Goal: Check status

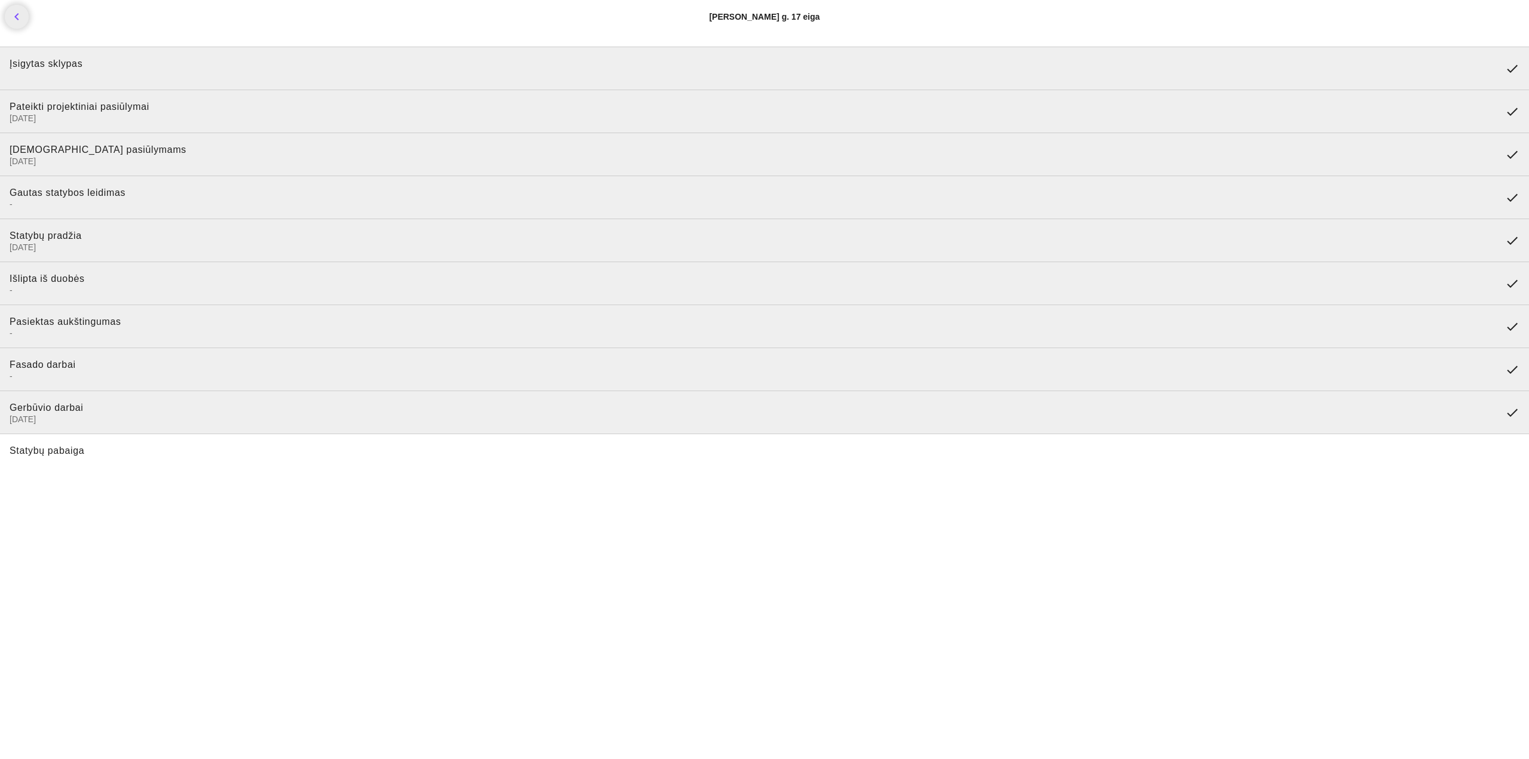
drag, startPoint x: 7, startPoint y: 67, endPoint x: 163, endPoint y: 121, distance: 165.3
click at [163, 121] on ul "Įsigytas sklypas done Pateikti projektiniai pasiūlymai [DATE] done Pritarta pas…" at bounding box center [764, 262] width 1529 height 440
click at [164, 121] on span "[DATE]" at bounding box center [753, 118] width 1486 height 11
drag, startPoint x: 164, startPoint y: 121, endPoint x: 0, endPoint y: 69, distance: 171.7
click at [0, 69] on ul "Įsigytas sklypas done Pateikti projektiniai pasiūlymai [DATE] done Pritarta pas…" at bounding box center [764, 262] width 1529 height 440
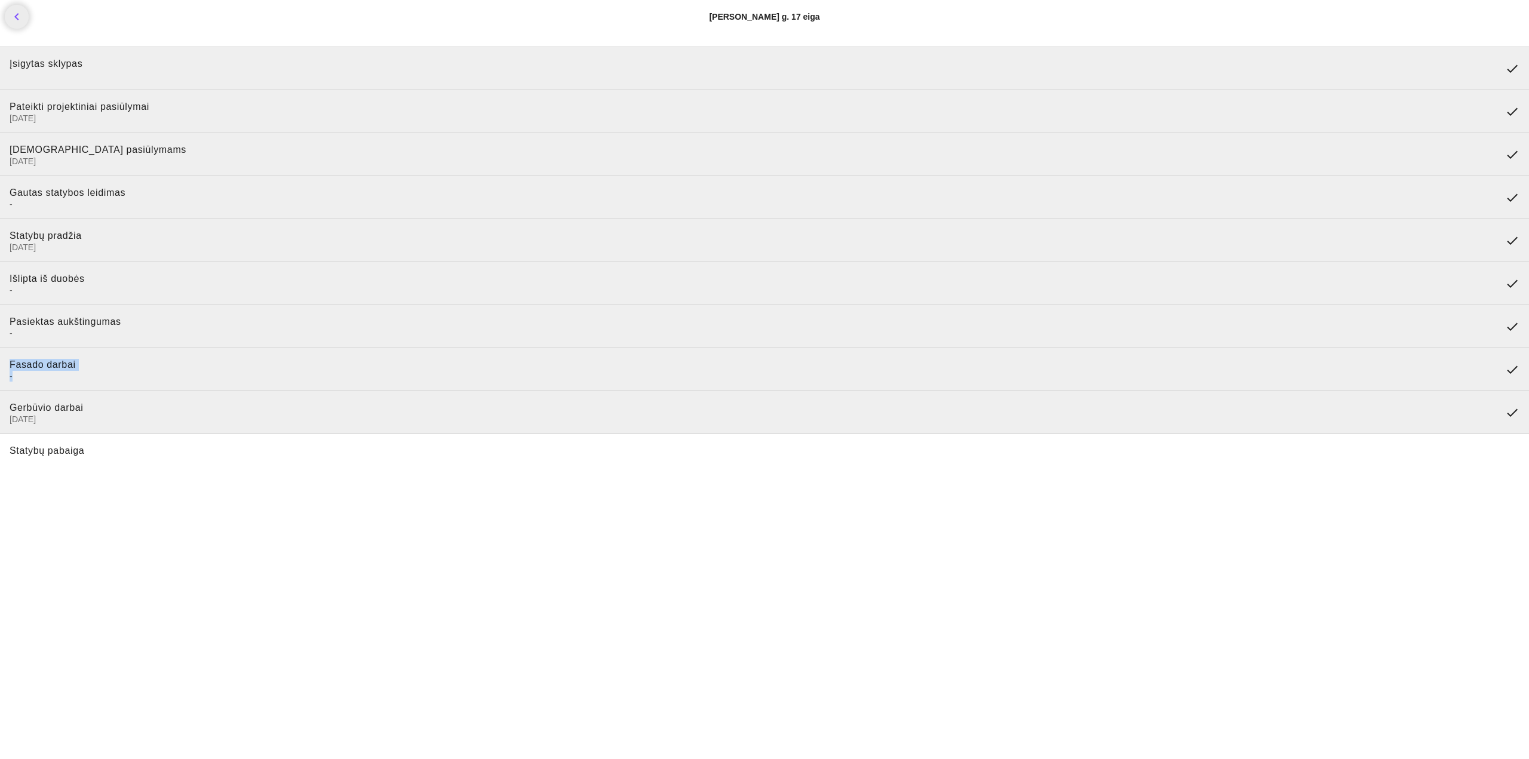
drag, startPoint x: 0, startPoint y: 357, endPoint x: 165, endPoint y: 384, distance: 167.1
click at [165, 384] on li "Fasado darbai - done" at bounding box center [764, 369] width 1529 height 43
click at [10, 419] on span "[DATE]" at bounding box center [753, 419] width 1486 height 11
drag, startPoint x: 10, startPoint y: 415, endPoint x: 109, endPoint y: 437, distance: 101.6
click at [109, 437] on ul "Įsigytas sklypas done Pateikti projektiniai pasiūlymai [DATE] done Pritarta pas…" at bounding box center [764, 262] width 1529 height 440
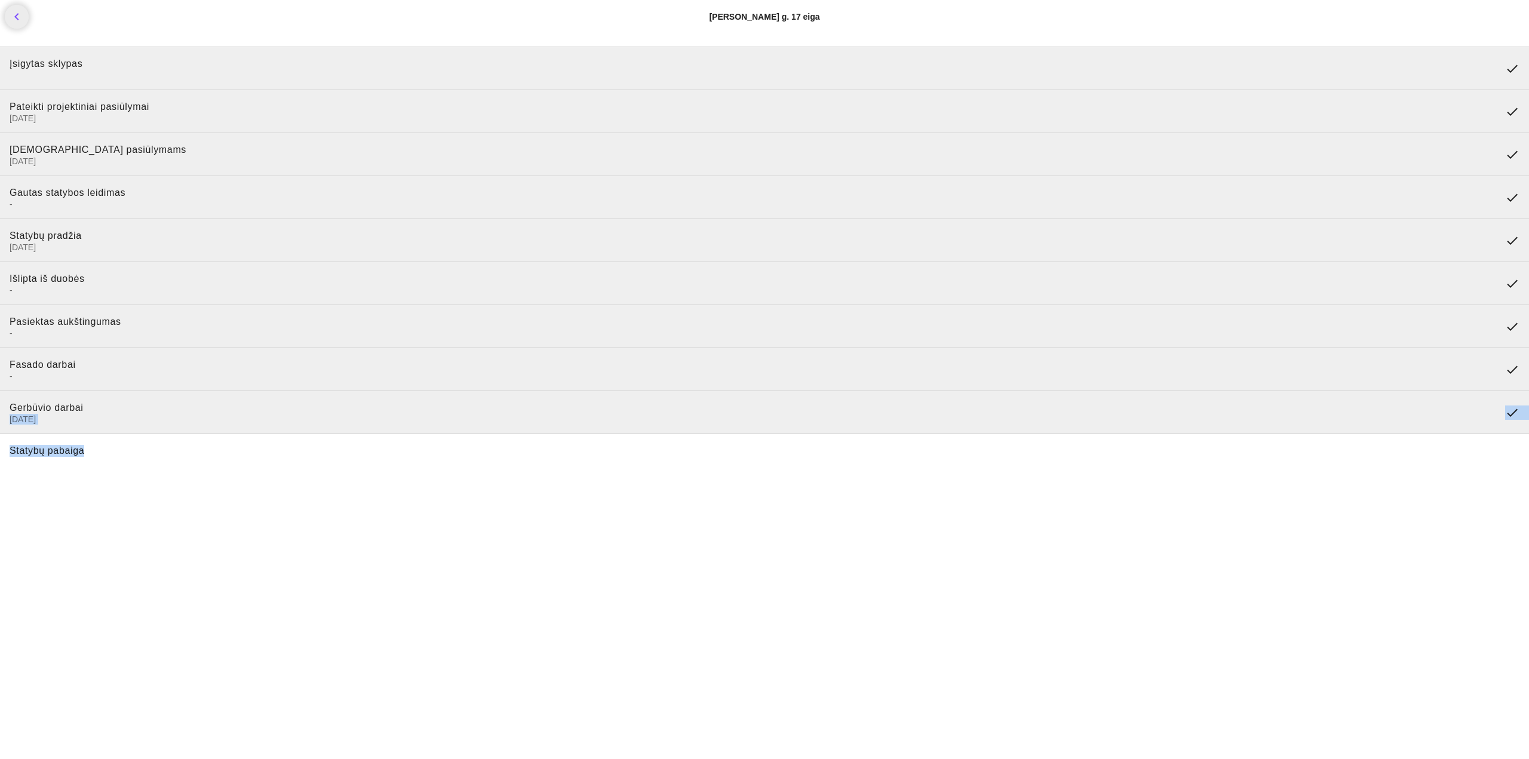
click at [97, 433] on li "Gerbūvio darbai [DATE] done" at bounding box center [764, 412] width 1529 height 43
drag, startPoint x: 13, startPoint y: 452, endPoint x: 143, endPoint y: 452, distance: 130.2
click at [143, 452] on li "Statybų pabaiga" at bounding box center [764, 455] width 1529 height 43
click at [143, 452] on span "Statybų pabaiga" at bounding box center [765, 456] width 1510 height 22
drag, startPoint x: 103, startPoint y: 432, endPoint x: 4, endPoint y: 406, distance: 102.4
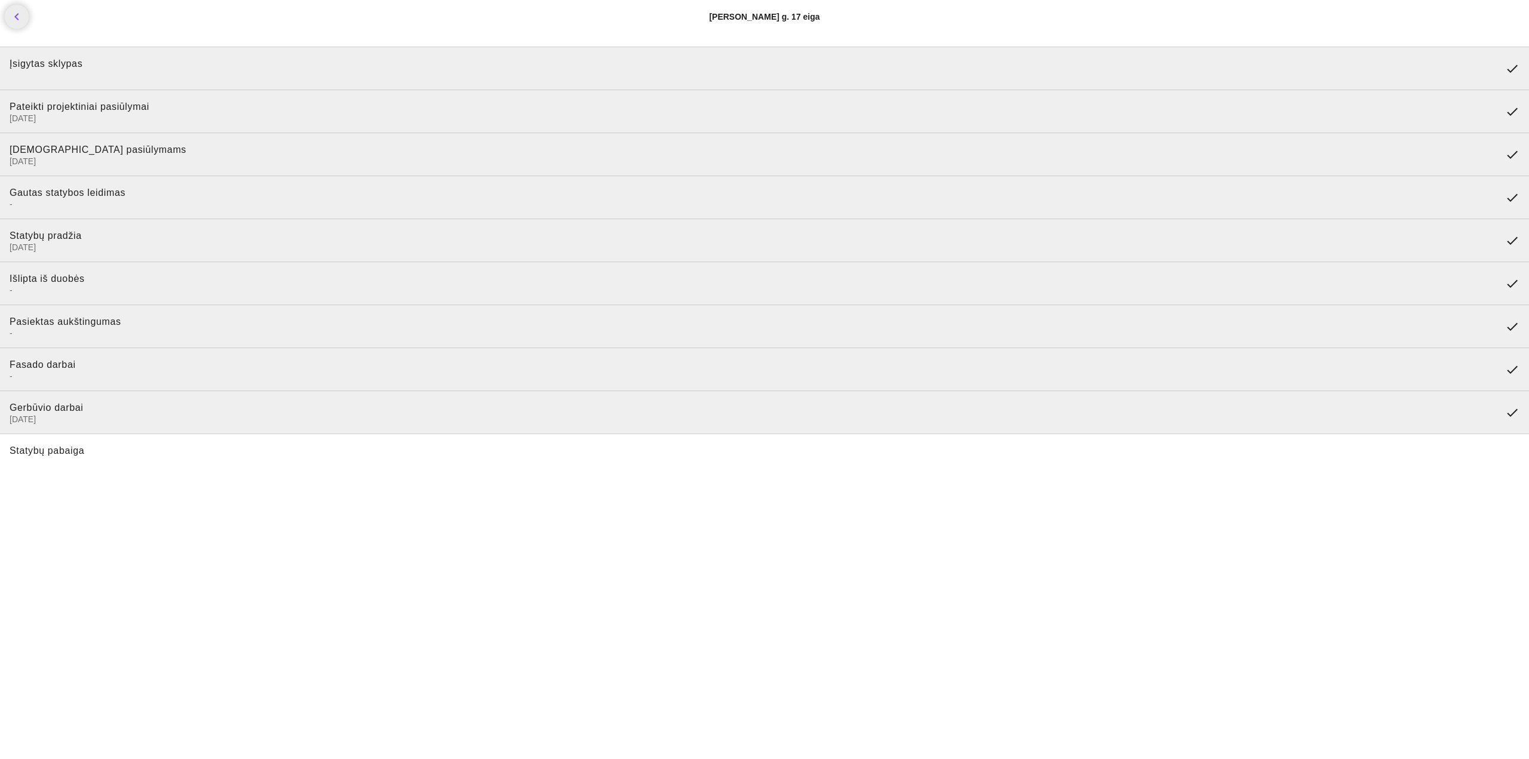
click at [4, 406] on li "Gerbūvio darbai [DATE] done" at bounding box center [764, 412] width 1529 height 43
drag, startPoint x: 4, startPoint y: 406, endPoint x: 67, endPoint y: 415, distance: 63.9
click at [67, 415] on li "Gerbūvio darbai [DATE] done" at bounding box center [764, 412] width 1529 height 43
click at [67, 415] on span "[DATE]" at bounding box center [753, 419] width 1486 height 11
